Goal: Task Accomplishment & Management: Manage account settings

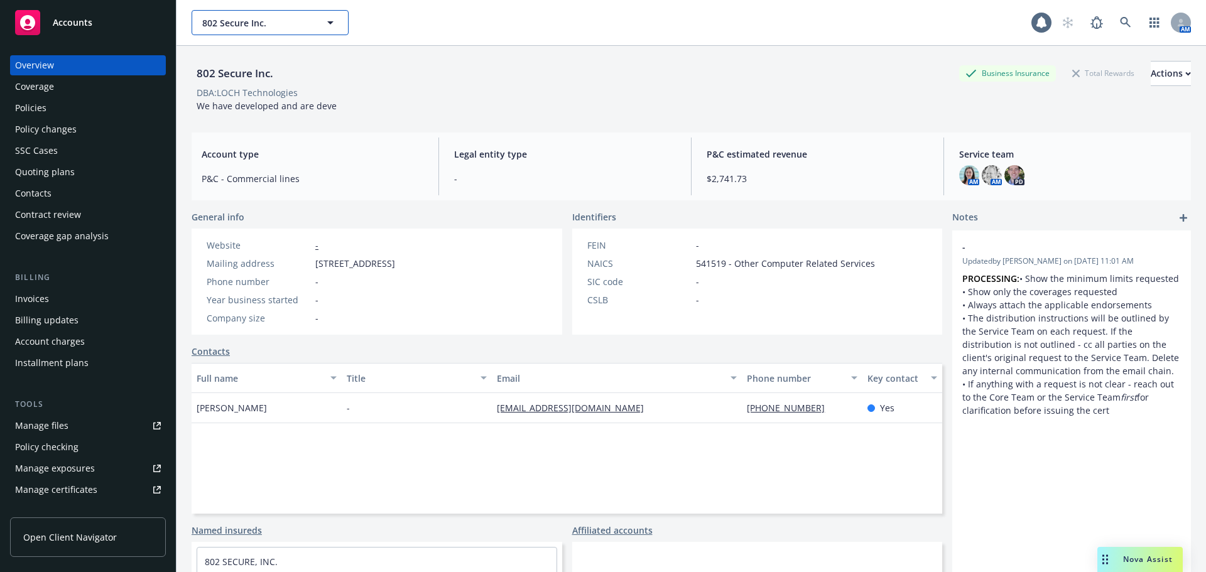
click at [277, 28] on span "802 Secure Inc." at bounding box center [256, 22] width 109 height 13
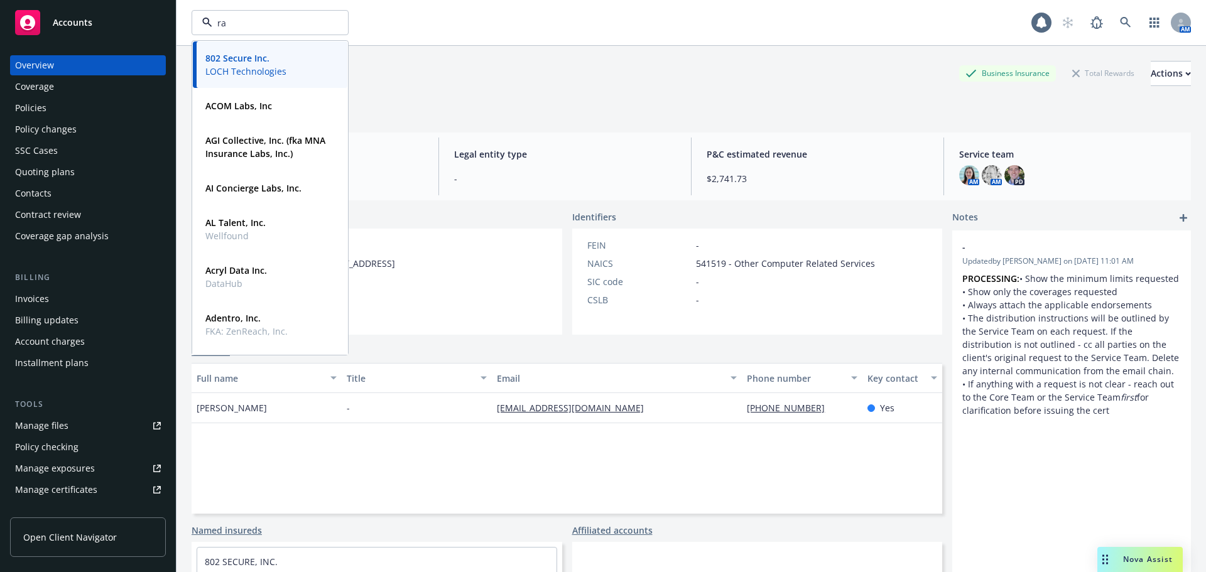
type input "rad"
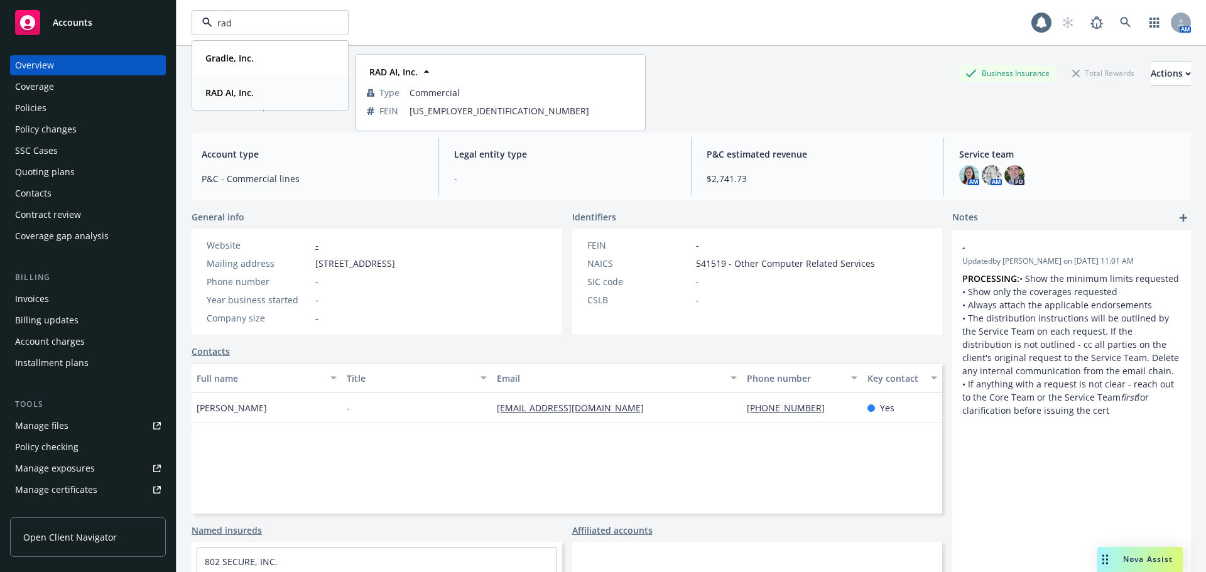
click at [223, 97] on strong "RAD AI, Inc." at bounding box center [229, 93] width 48 height 12
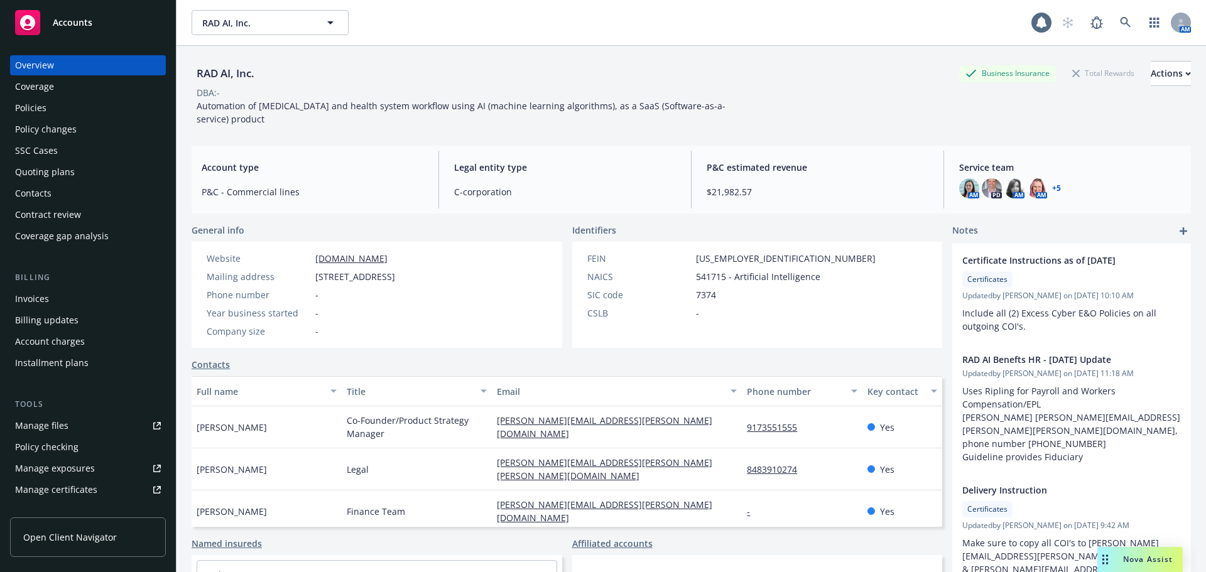
click at [47, 177] on div "Quoting plans" at bounding box center [45, 172] width 60 height 20
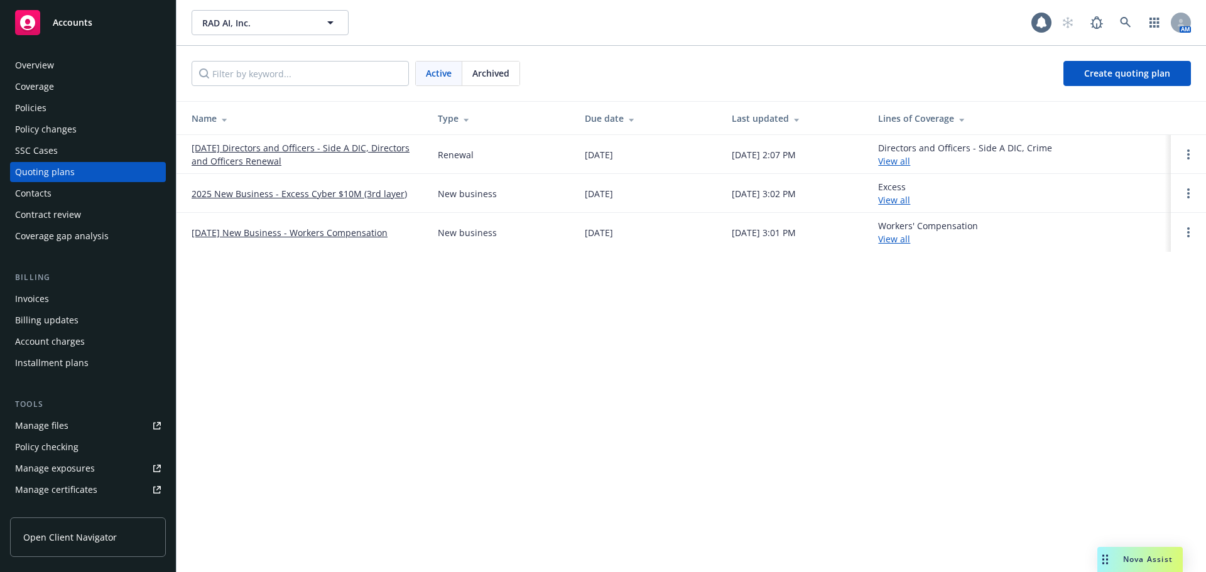
click at [44, 107] on div "Policies" at bounding box center [30, 108] width 31 height 20
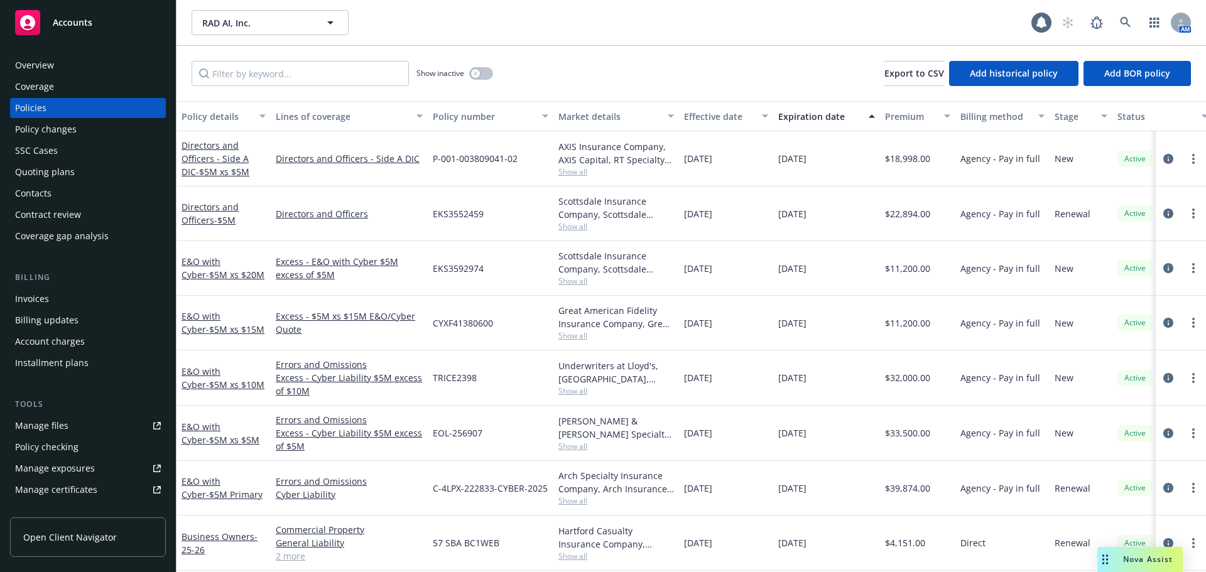
scroll to position [8, 0]
click at [218, 489] on span "- $5M Primary" at bounding box center [234, 495] width 57 height 12
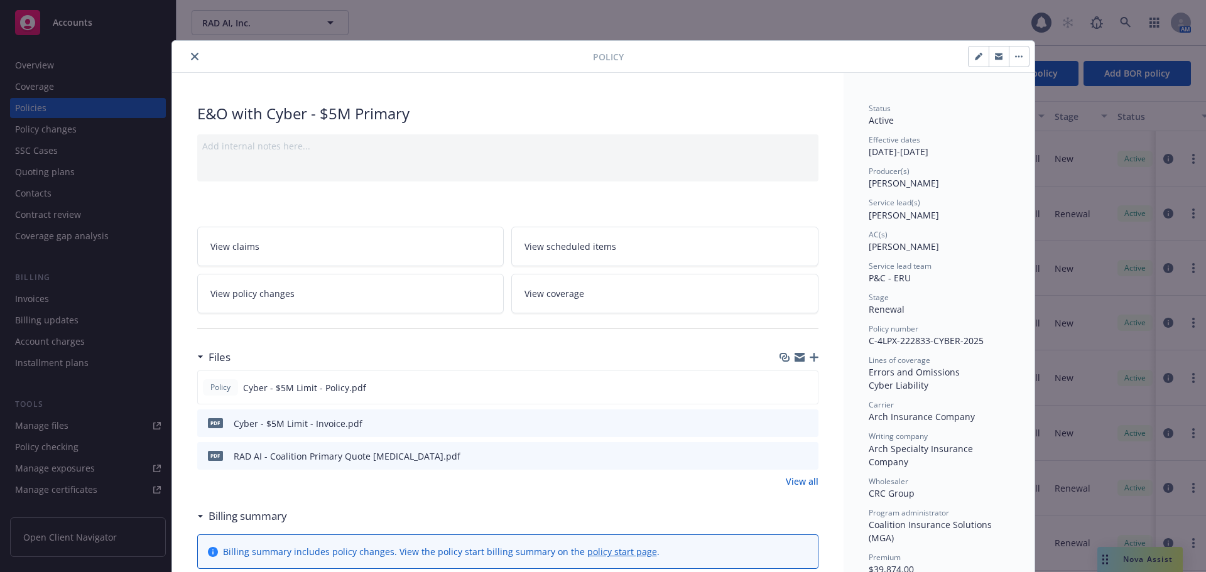
click at [804, 361] on div at bounding box center [799, 357] width 39 height 10
click at [810, 360] on icon "button" at bounding box center [814, 357] width 9 height 9
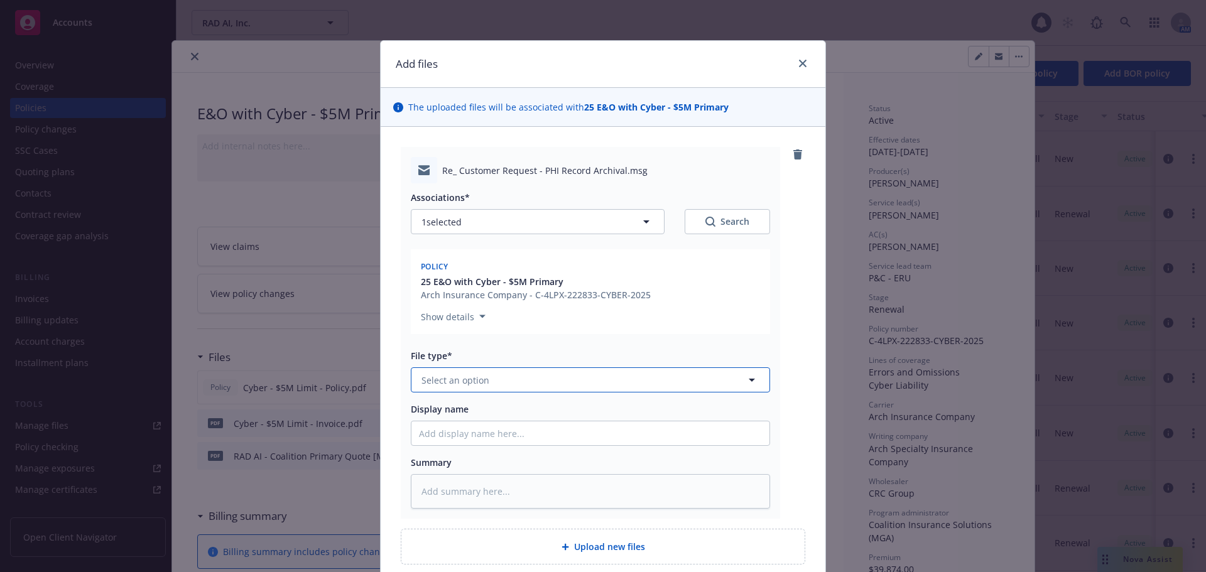
click at [445, 380] on span "Select an option" at bounding box center [455, 380] width 68 height 13
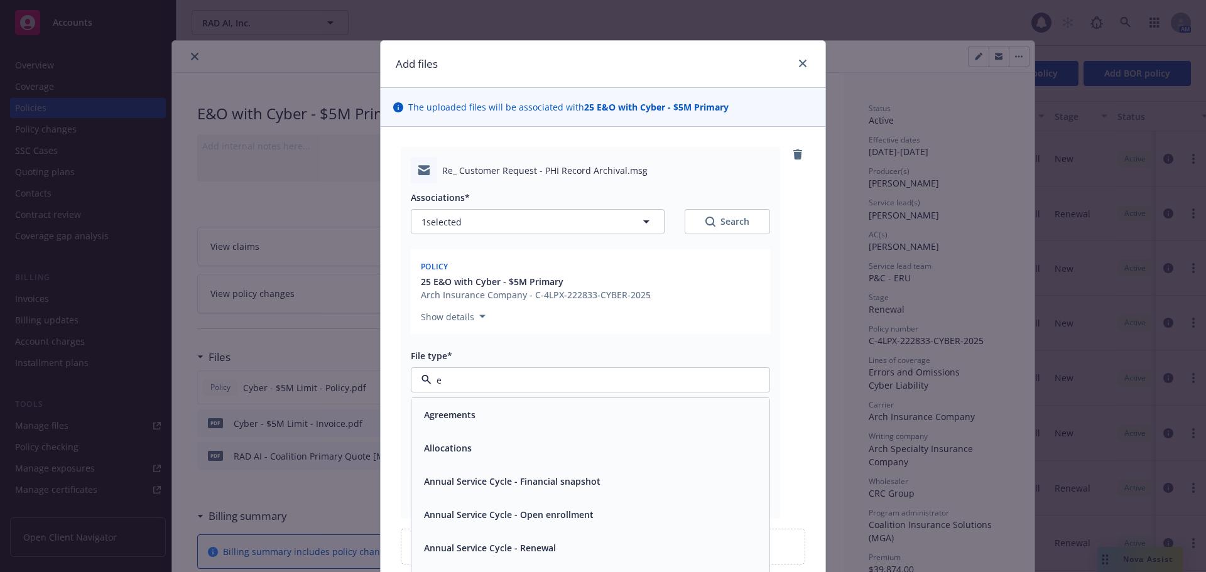
type input "em"
click at [442, 442] on span "Email" at bounding box center [435, 448] width 23 height 13
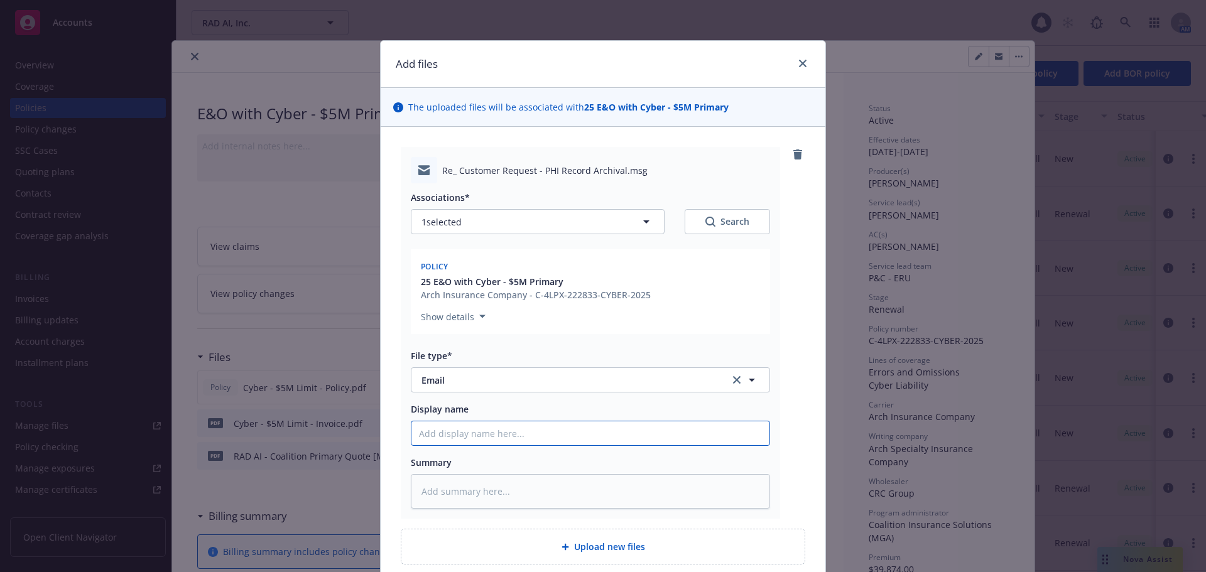
click at [463, 438] on input "Display name" at bounding box center [590, 433] width 358 height 24
type textarea "x"
type input "1"
type textarea "x"
type input "10"
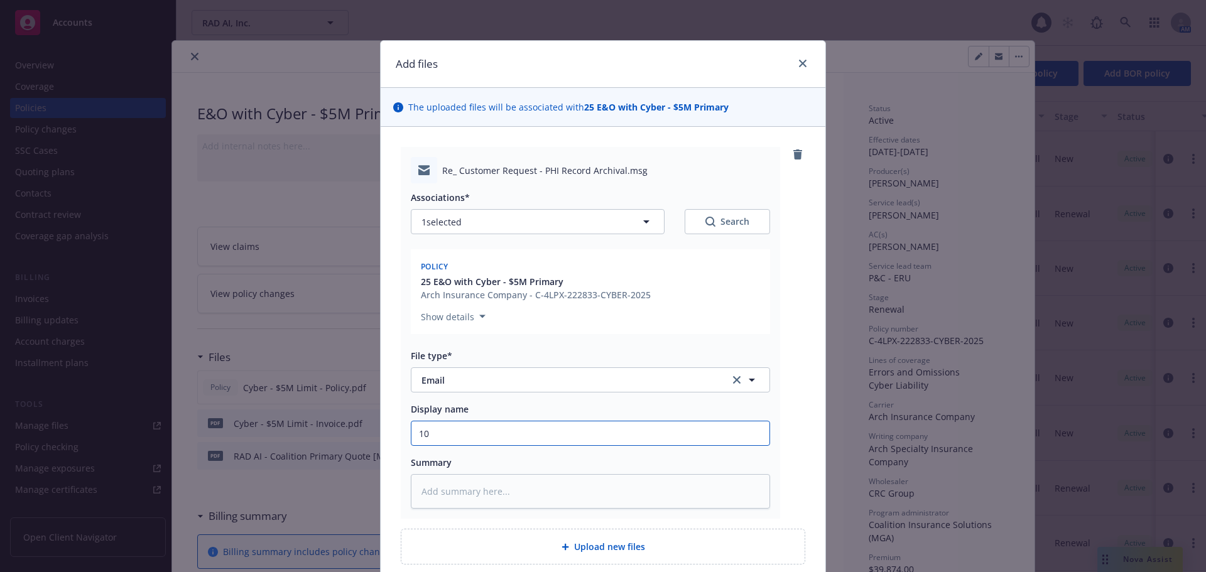
type textarea "x"
type input "10/1"
type textarea "x"
type input "10/13"
type textarea "x"
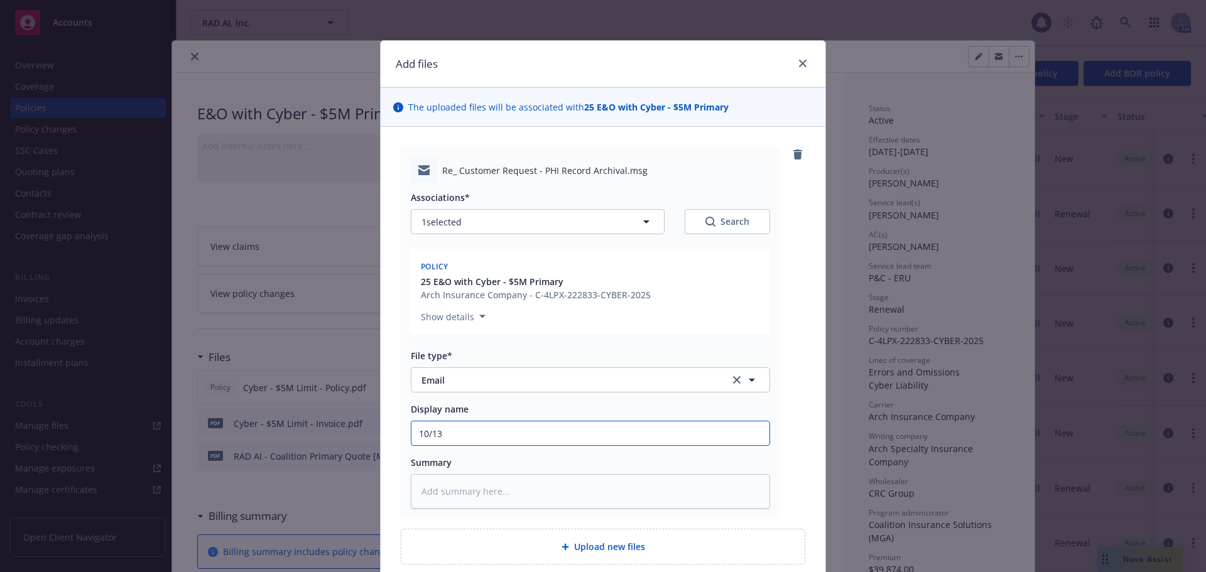
type input "10/13/"
type textarea "x"
type input "10/13/2"
type textarea "x"
type input "[DATE]"
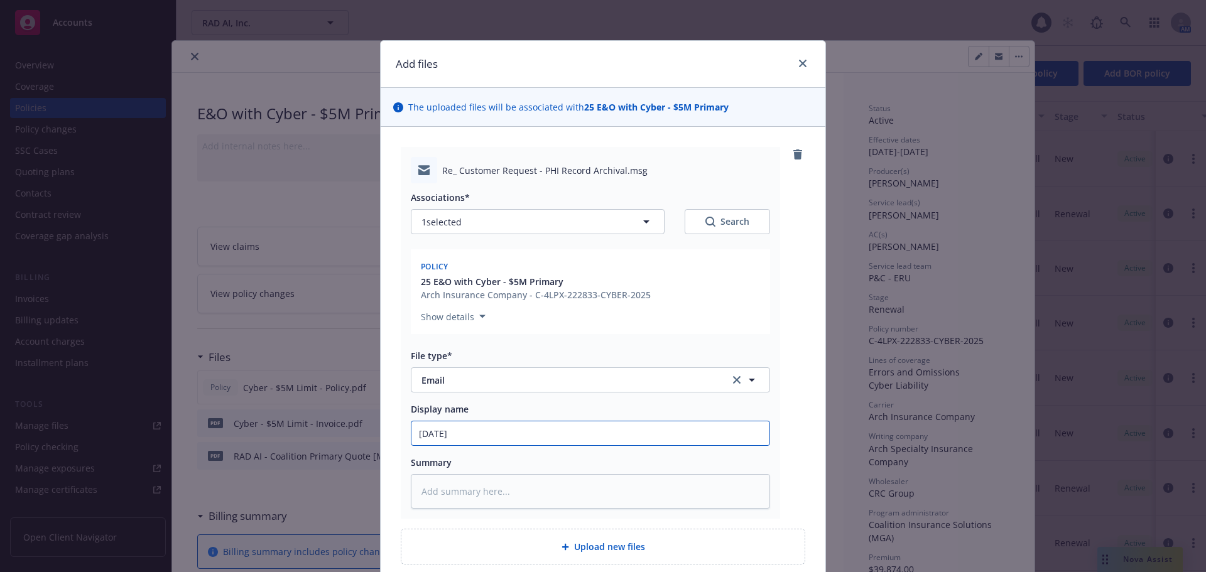
type textarea "x"
type input "[DATE]"
type textarea "x"
type input "[DATE] S"
type textarea "x"
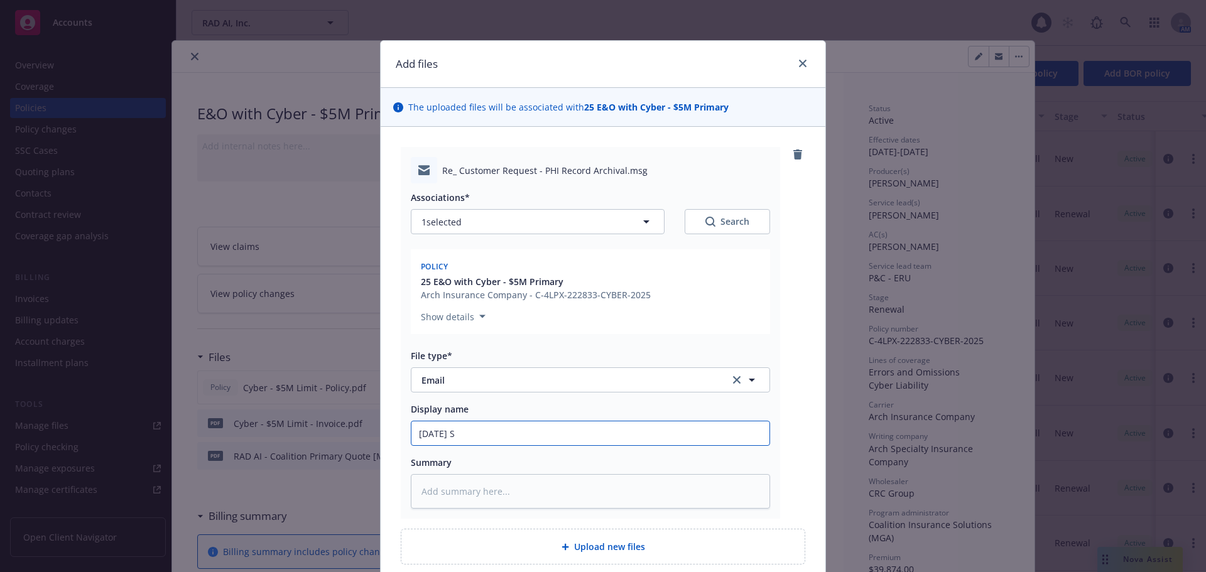
type input "[DATE] St"
type textarea "x"
type input "[DATE] Sto"
type textarea "x"
type input "[DATE] Stor"
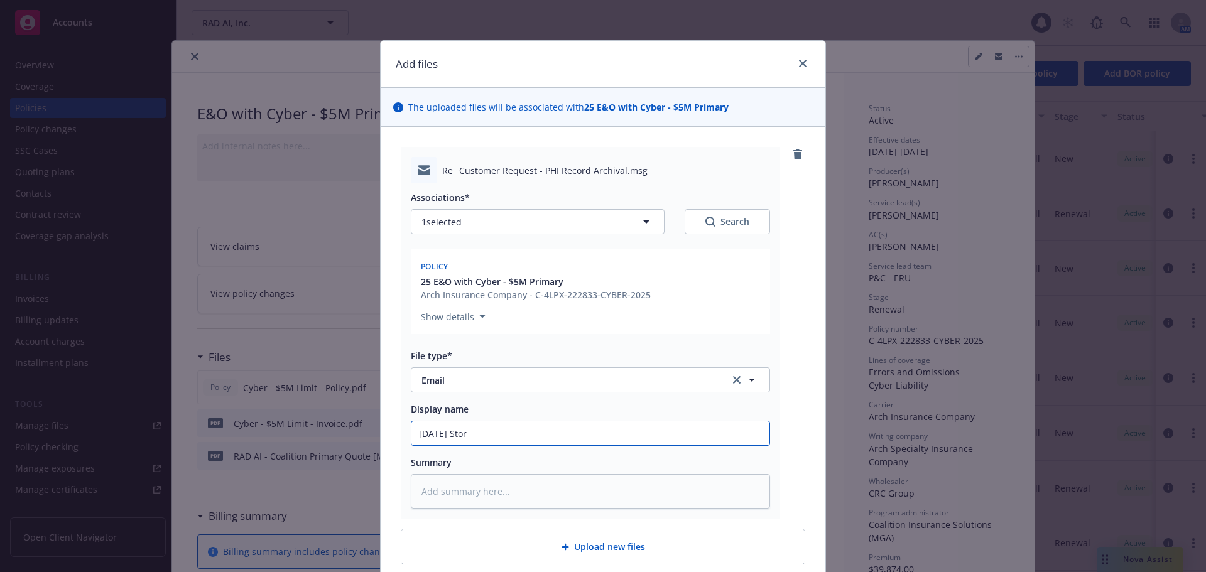
type textarea "x"
type input "[DATE] Stori"
type textarea "x"
type input "[DATE] Storin"
type textarea "x"
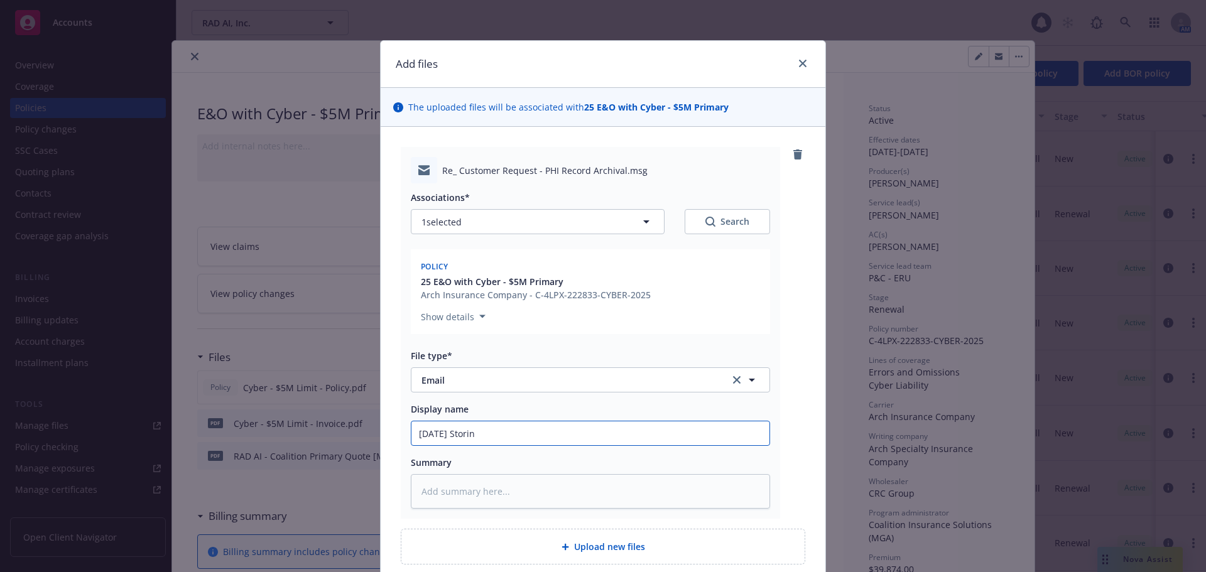
type input "[DATE] Storing"
type textarea "x"
type input "[DATE] Storing"
type textarea "x"
type input "[DATE] Storing 4"
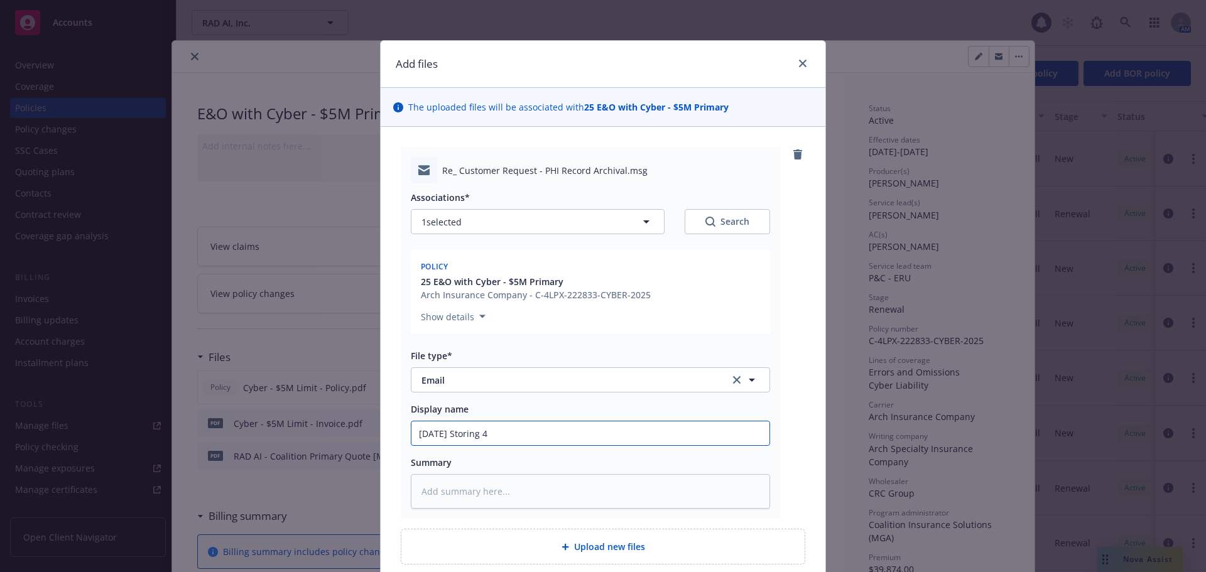
type textarea "x"
type input "[DATE] Storing 40"
type textarea "x"
type input "[DATE] Storing 40M"
type textarea "x"
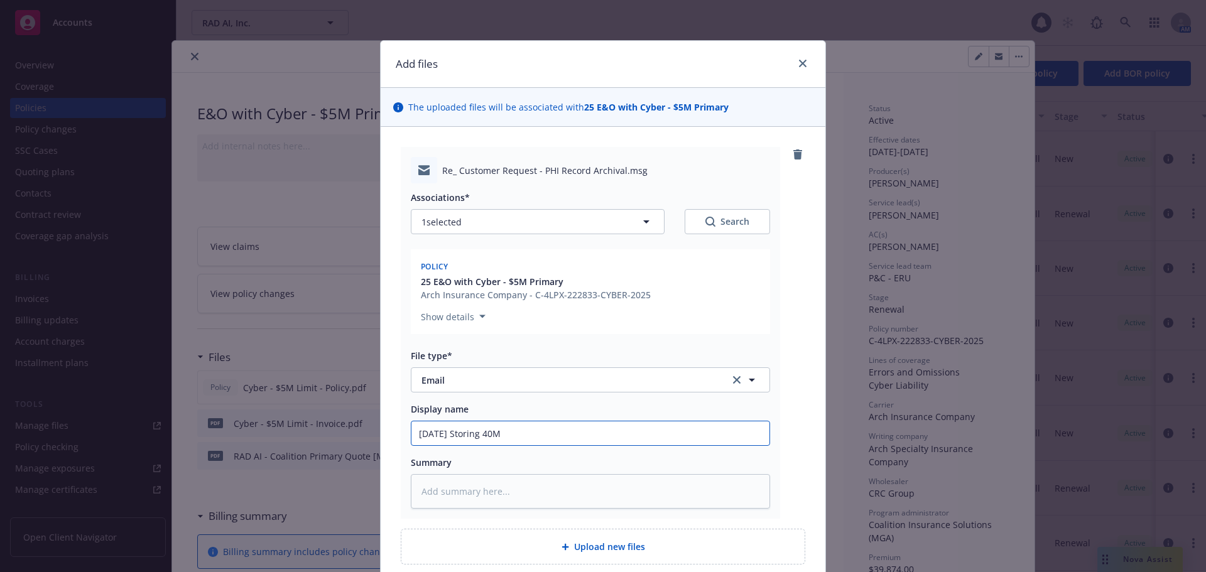
type input "[DATE] Storing 40M"
type textarea "x"
type input "[DATE] Storing 40M r"
type textarea "x"
type input "[DATE] Storing 40M re"
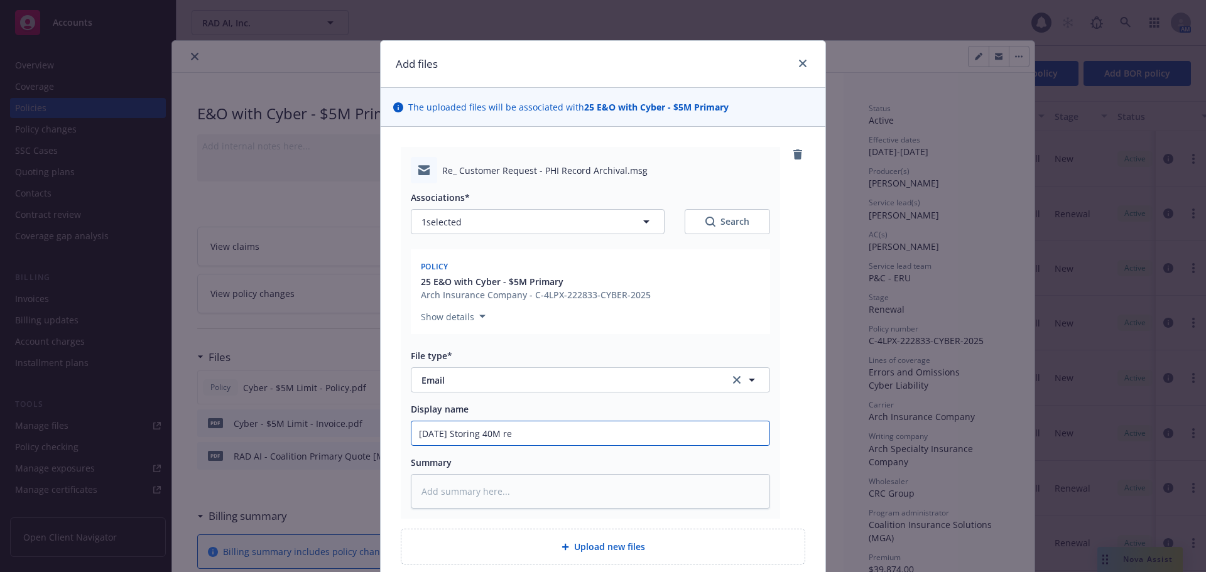
type textarea "x"
type input "[DATE] Storing 40M rec"
type textarea "x"
type input "[DATE] Storing 40M recor"
type textarea "x"
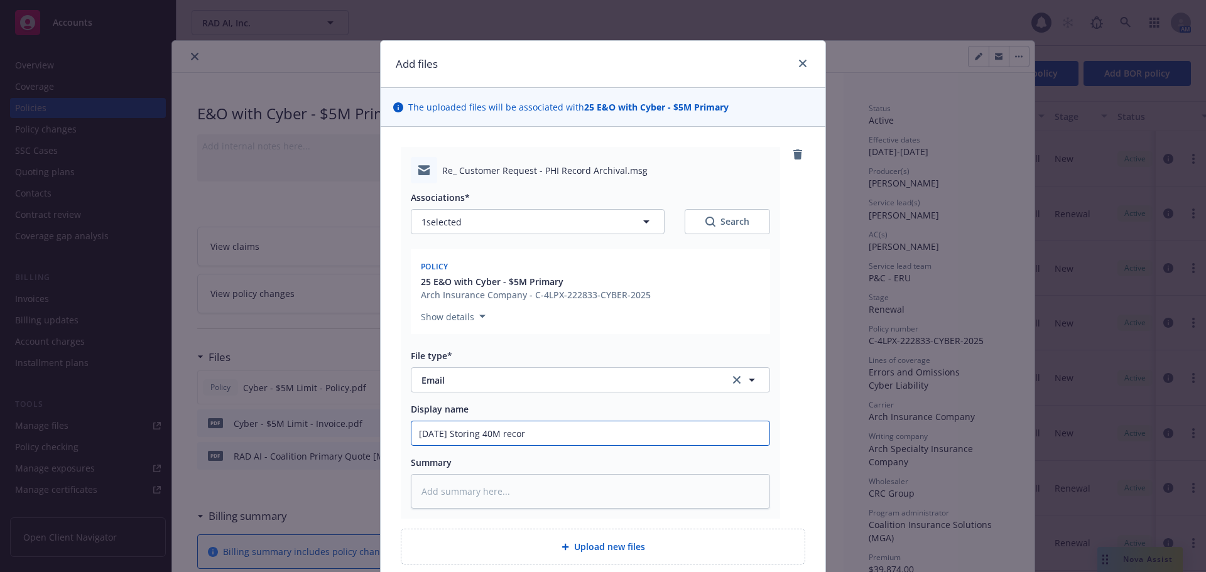
type input "[DATE] Storing 40M record"
type textarea "x"
type input "[DATE] Storing 40M records"
type textarea "x"
type input "[DATE] Storing 40M records"
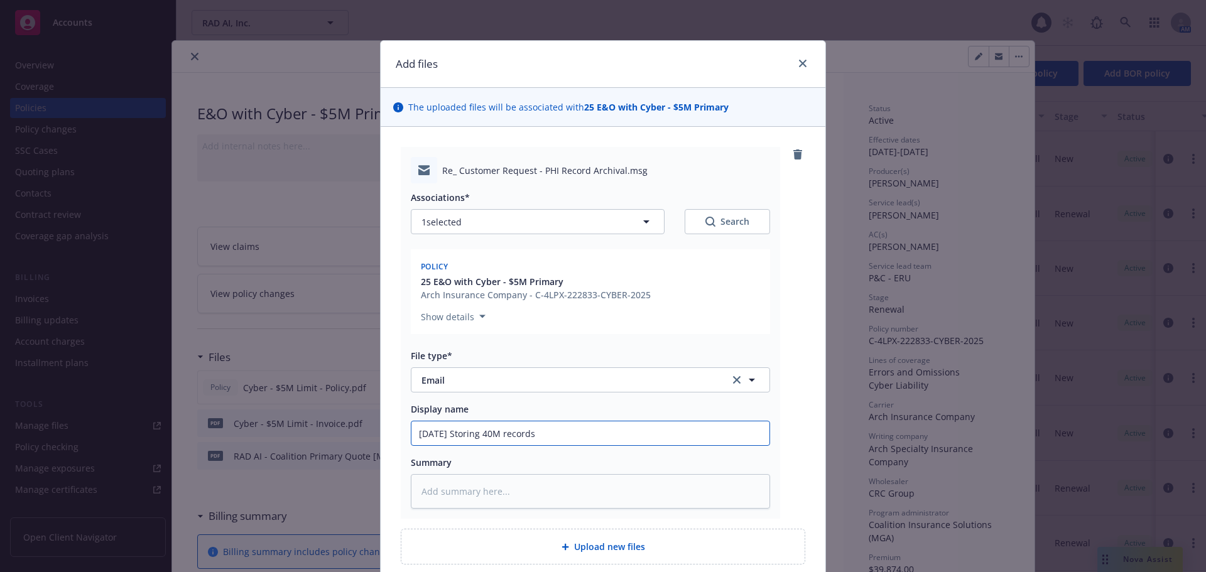
type textarea "x"
type input "[DATE] Storing 40M records f"
type textarea "x"
type input "[DATE] Storing 40M records fo"
type textarea "x"
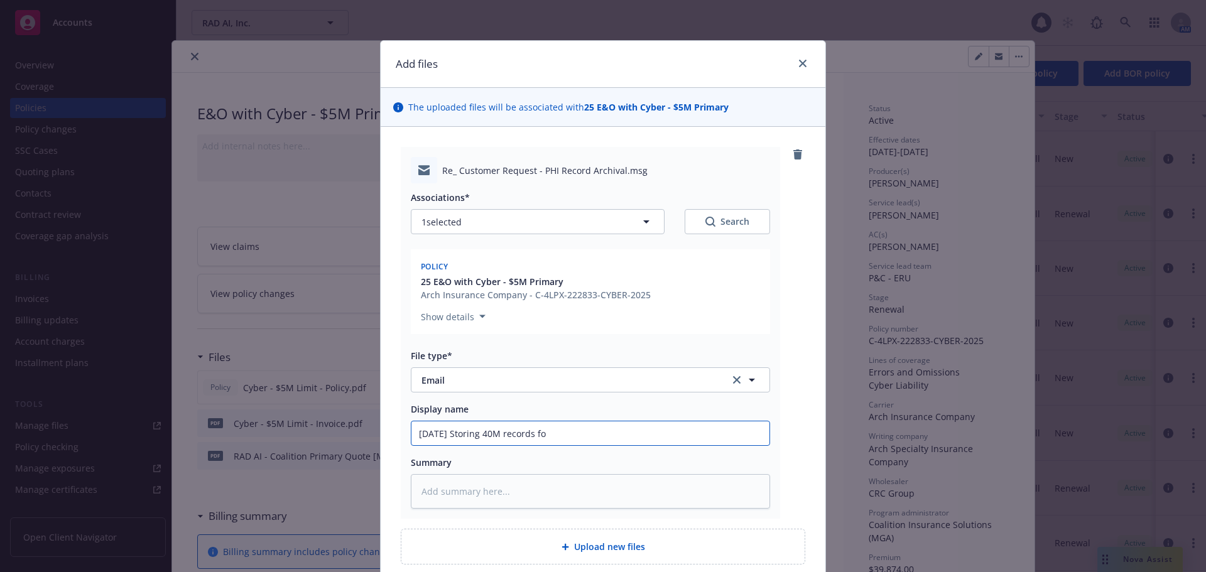
type input "[DATE] Storing 40M records for"
type textarea "x"
type input "[DATE] Storing 40M records for"
type textarea "x"
type input "[DATE] Storing 40M records for a"
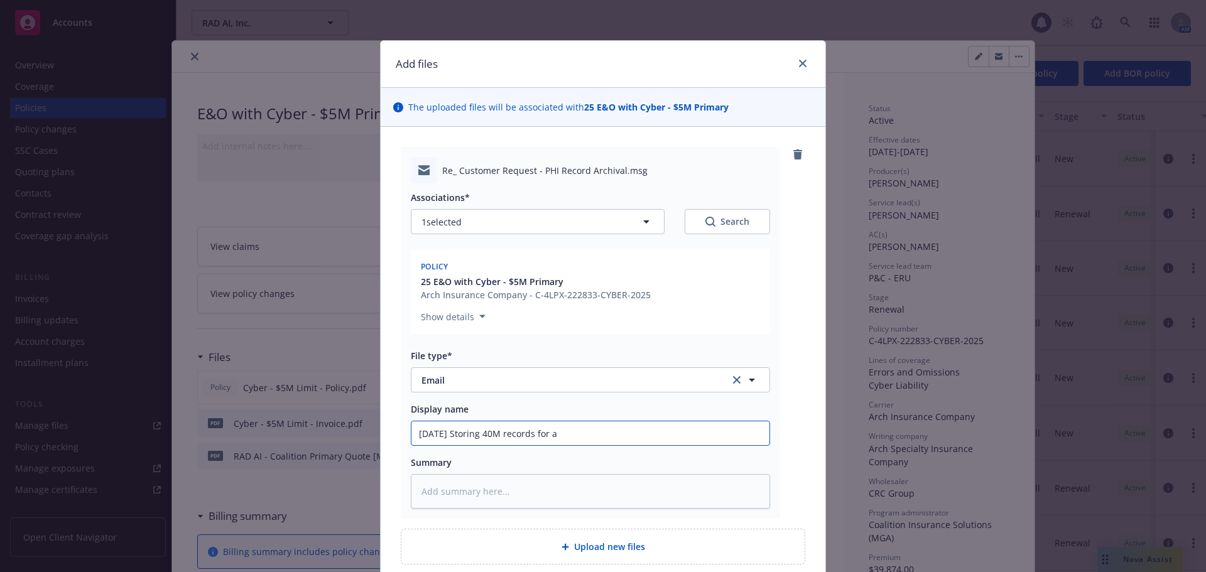
type textarea "x"
type input "[DATE] Storing 40M records for a"
type textarea "x"
type input "[DATE] Storing 40M records for a c"
type textarea "x"
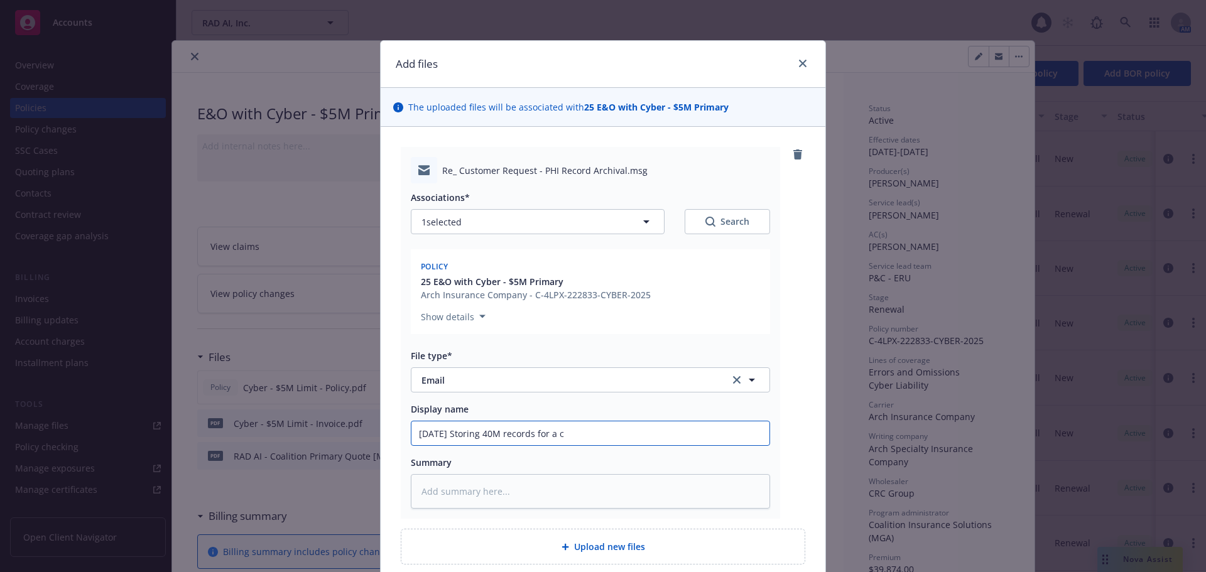
type input "[DATE] Storing 40M records for a cu"
type textarea "x"
type input "[DATE] Storing 40M records for a cus"
type textarea "x"
type input "[DATE] Storing 40M records for a cust"
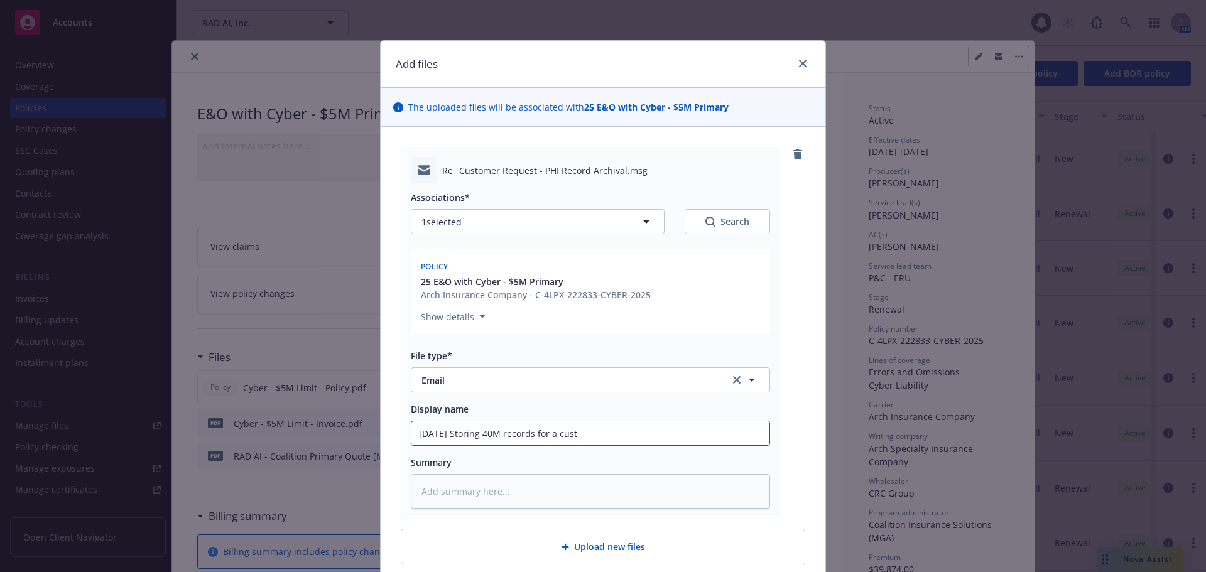
type textarea "x"
type input "[DATE] Storing 40M records for a custo"
type textarea "x"
type input "[DATE] Storing 40M records for a custom"
type textarea "x"
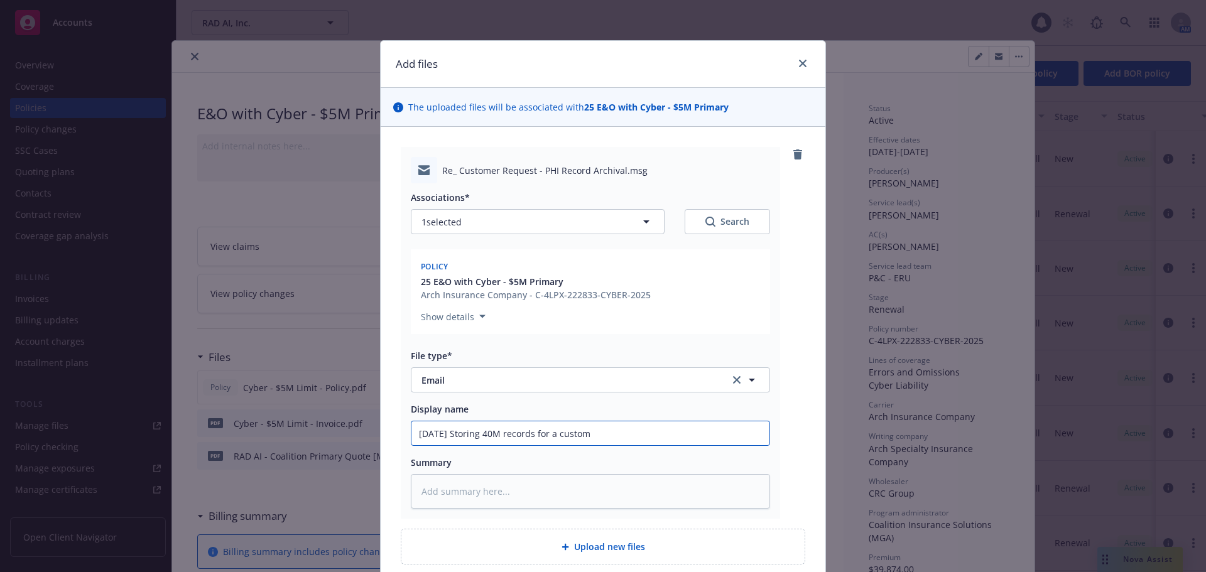
type input "[DATE] Storing 40M records for a custome"
type textarea "x"
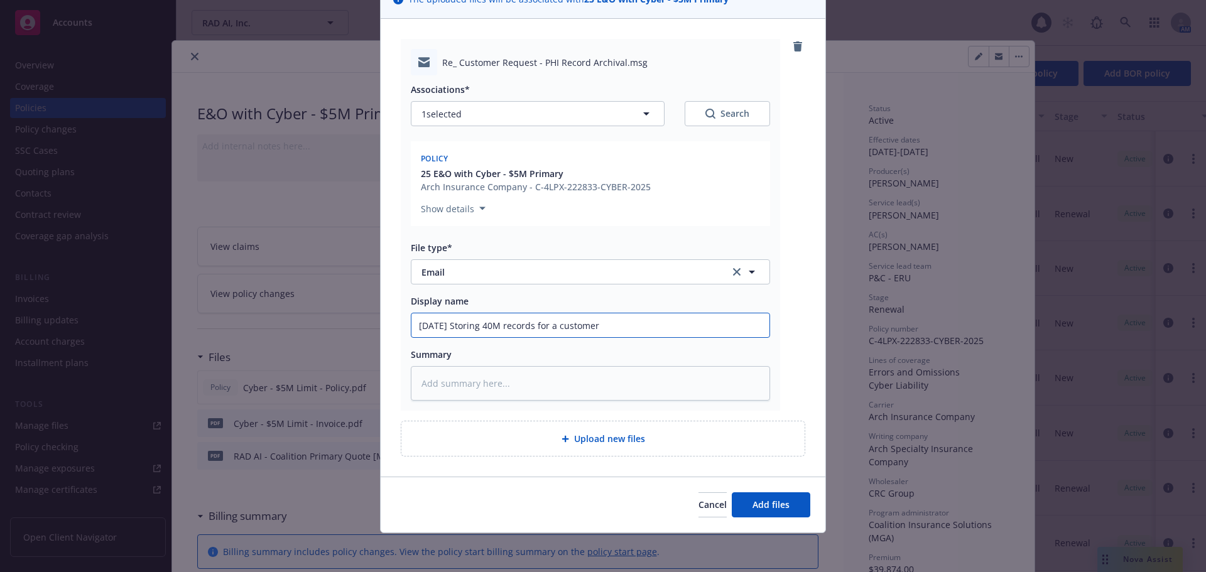
scroll to position [109, 0]
type input "[DATE] Storing 40M records for a customer"
click at [776, 510] on button "Add files" at bounding box center [771, 503] width 79 height 25
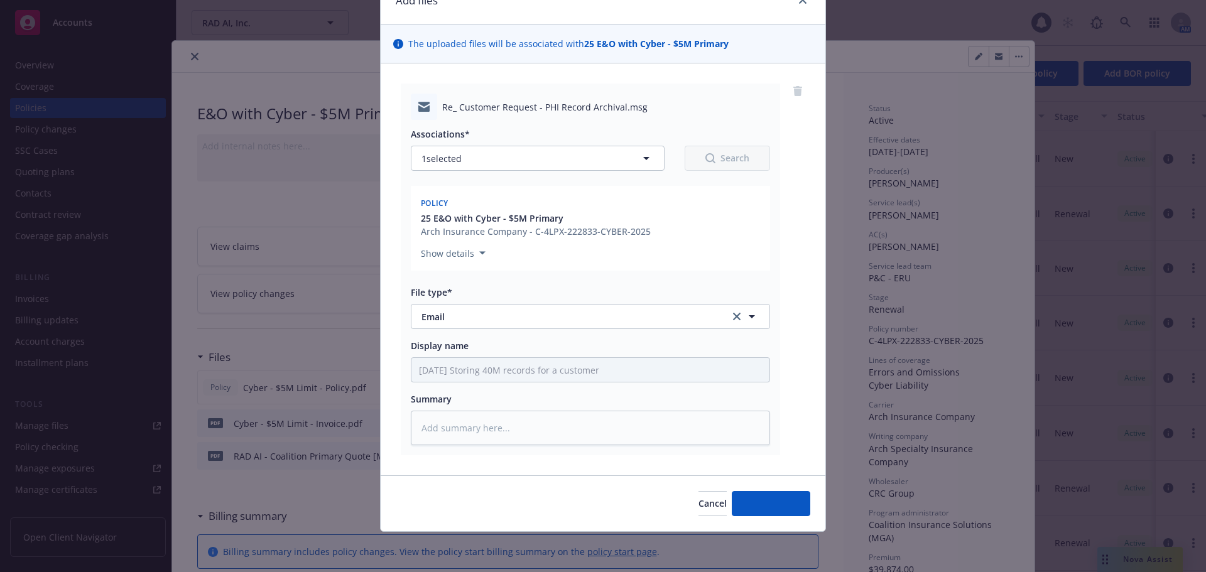
type textarea "x"
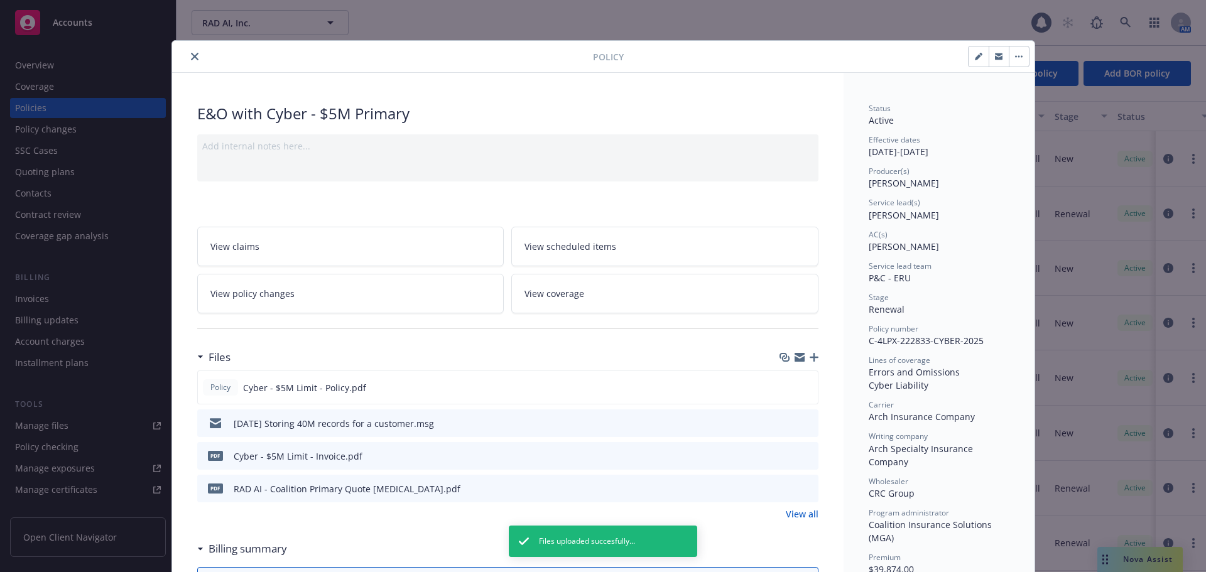
click at [191, 58] on icon "close" at bounding box center [195, 57] width 8 height 8
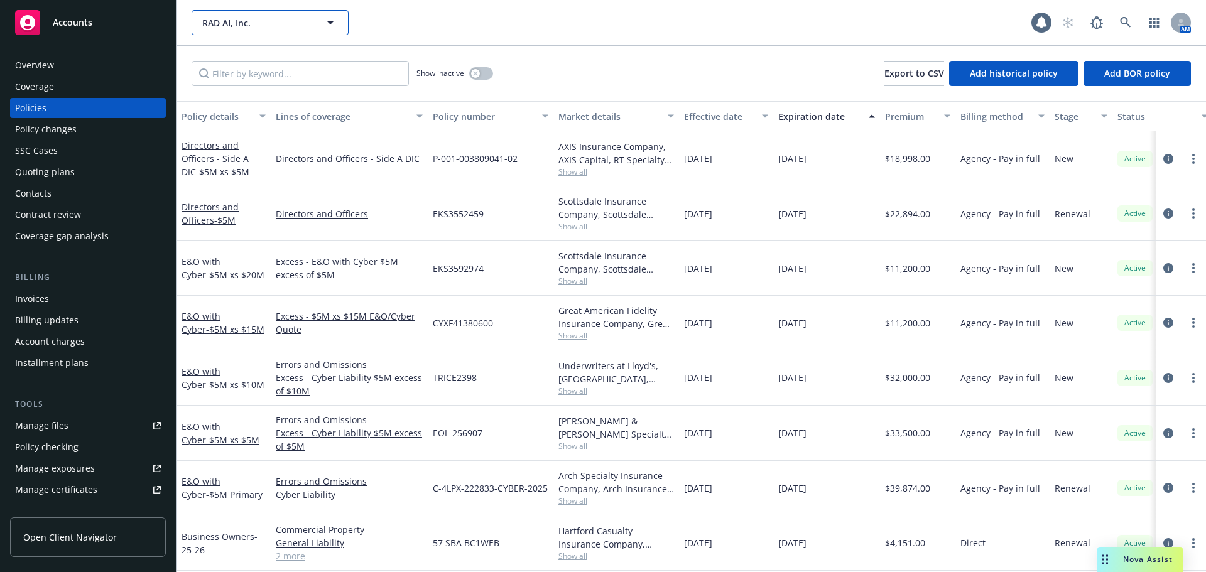
click at [240, 23] on span "RAD AI, Inc." at bounding box center [256, 22] width 109 height 13
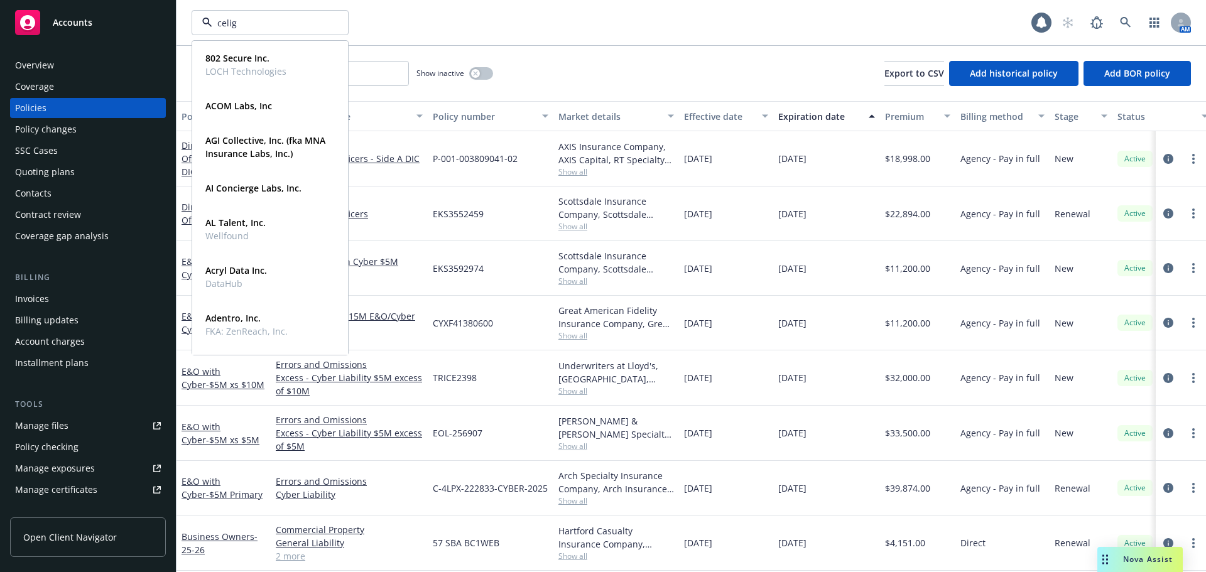
type input "celigo"
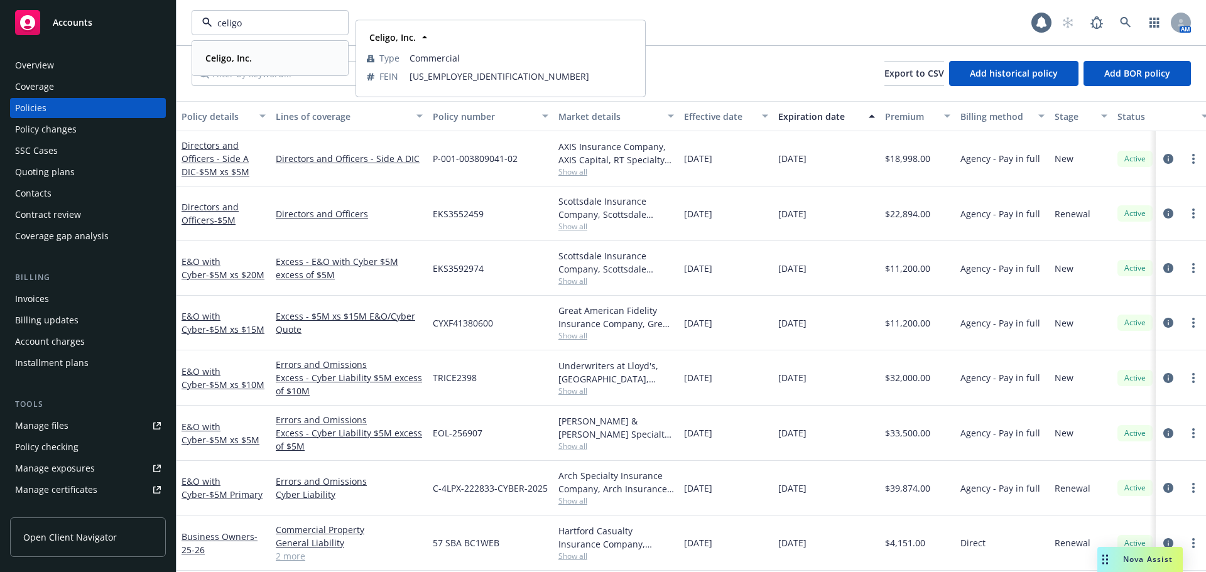
click at [226, 57] on strong "Celigo, Inc." at bounding box center [228, 58] width 46 height 12
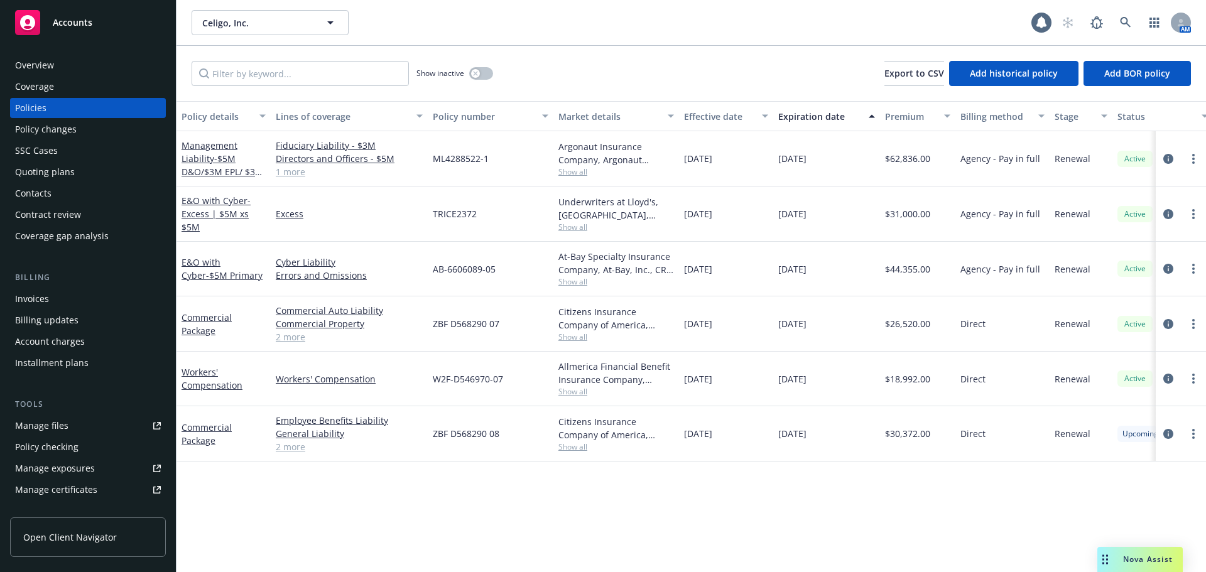
click at [40, 168] on div "Quoting plans" at bounding box center [45, 172] width 60 height 20
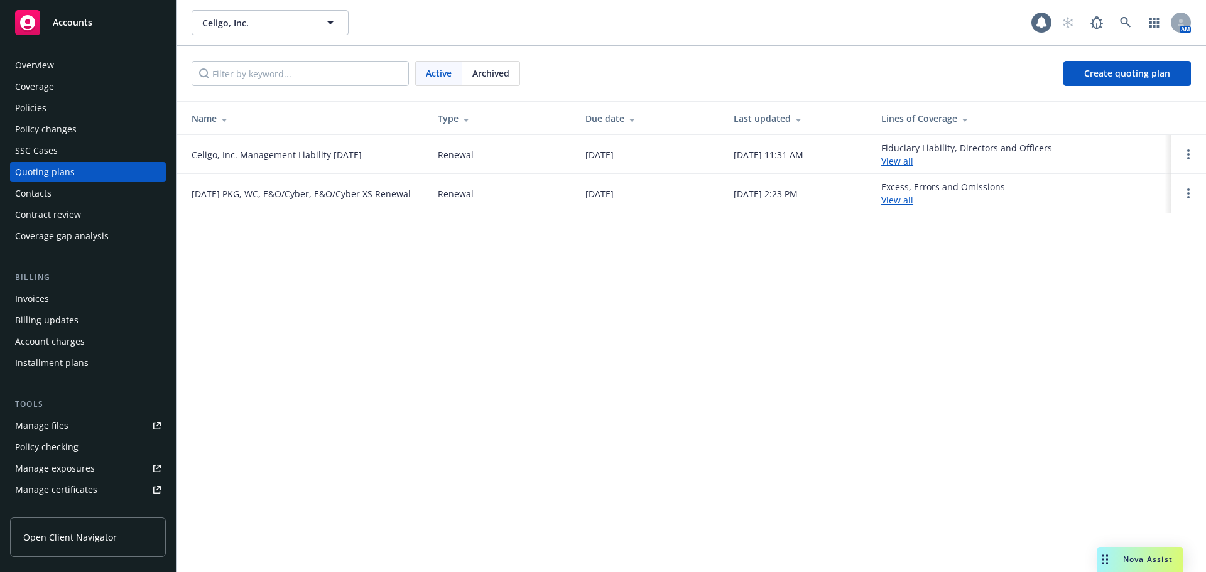
click at [305, 193] on link "[DATE] PKG, WC, E&O/Cyber, E&O/Cyber XS Renewal" at bounding box center [301, 193] width 219 height 13
